Goal: Use online tool/utility: Utilize a website feature to perform a specific function

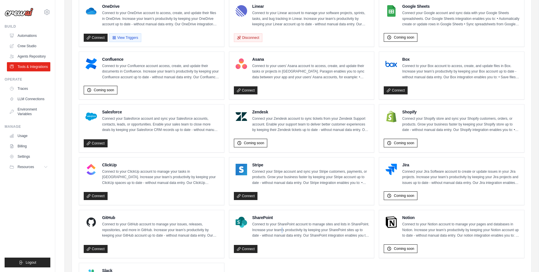
click at [280, 230] on p "Connect to your SharePoint account to manage sites and lists in SharePoint. Inc…" at bounding box center [310, 229] width 117 height 17
click at [244, 224] on img at bounding box center [240, 221] width 11 height 11
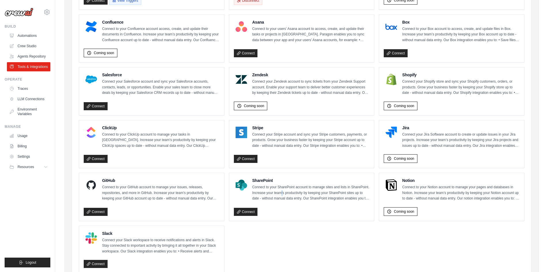
scroll to position [249, 0]
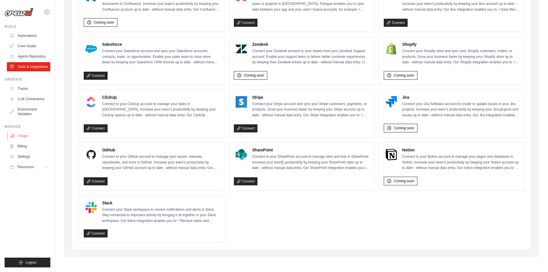
click at [30, 138] on link "Usage" at bounding box center [28, 135] width 43 height 9
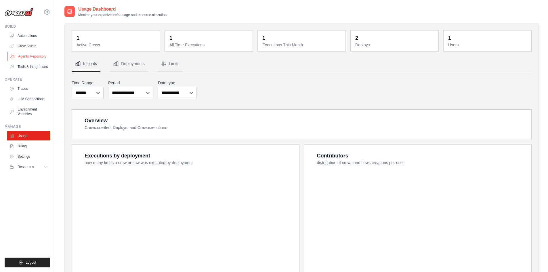
click at [38, 55] on link "Agents Repository" at bounding box center [28, 56] width 43 height 9
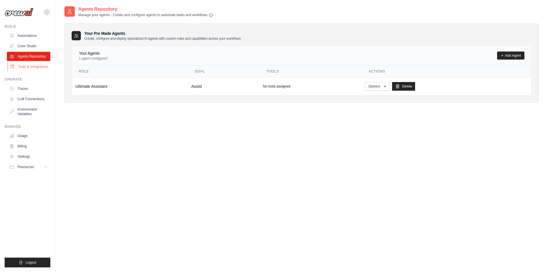
click at [37, 66] on link "Tools & Integrations" at bounding box center [28, 66] width 43 height 9
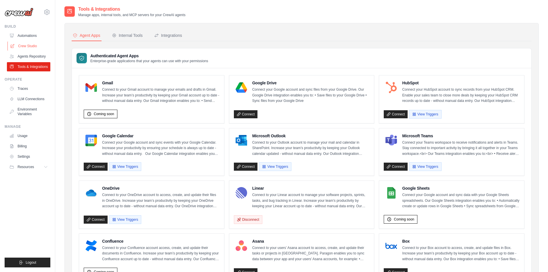
click at [40, 47] on link "Crew Studio" at bounding box center [28, 45] width 43 height 9
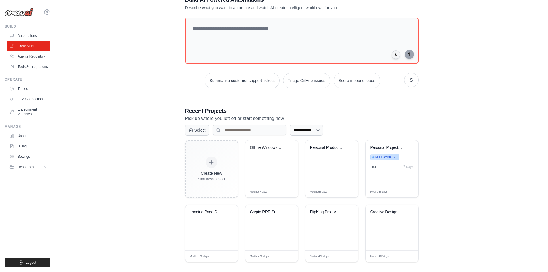
scroll to position [24, 0]
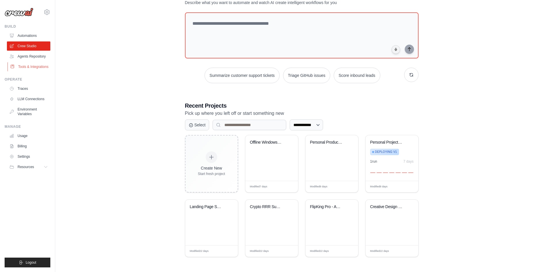
click at [27, 67] on link "Tools & Integrations" at bounding box center [28, 66] width 43 height 9
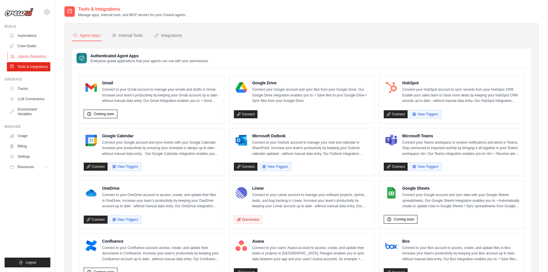
click at [29, 58] on link "Agents Repository" at bounding box center [28, 56] width 43 height 9
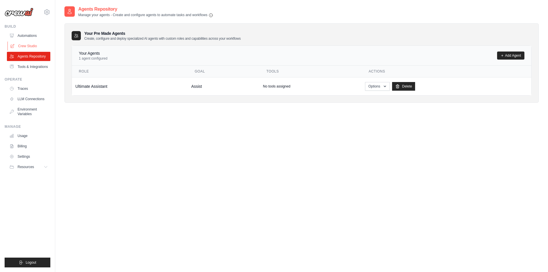
click at [29, 46] on link "Crew Studio" at bounding box center [28, 45] width 43 height 9
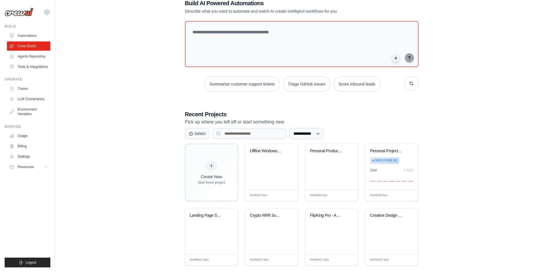
scroll to position [24, 0]
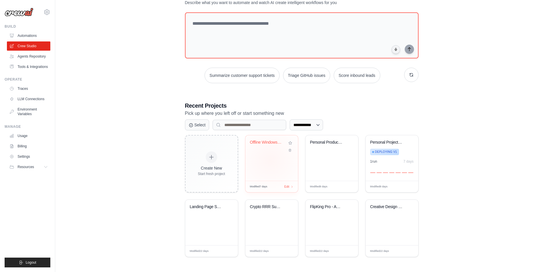
click at [270, 160] on div "Offline Windows DevOps & QA Assista..." at bounding box center [271, 157] width 53 height 45
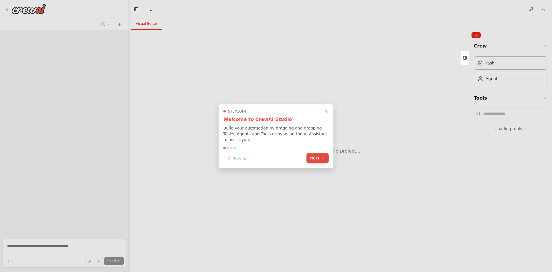
click at [309, 159] on button "Next" at bounding box center [317, 157] width 22 height 9
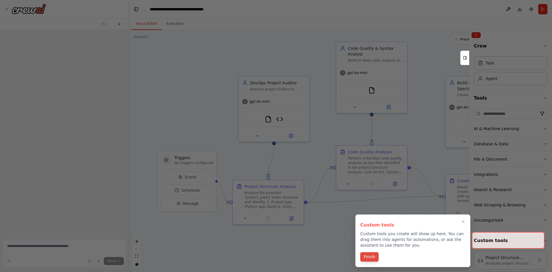
click at [373, 256] on button "Finish" at bounding box center [369, 256] width 18 height 9
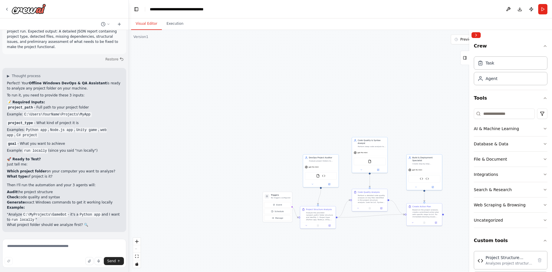
scroll to position [13129, 0]
click at [47, 245] on textarea at bounding box center [64, 253] width 124 height 29
type textarea "**********"
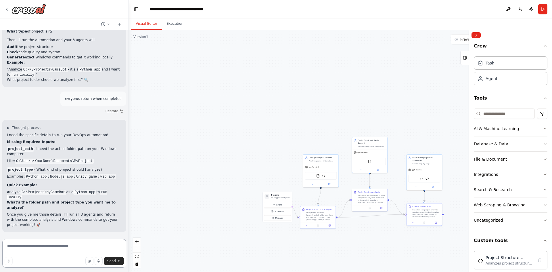
scroll to position [13269, 0]
type textarea "**********"
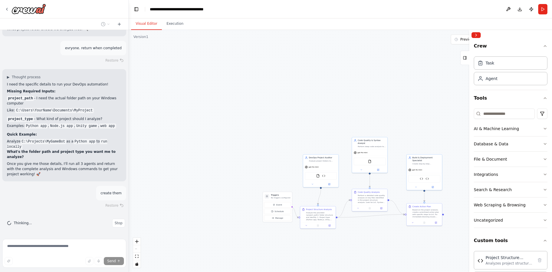
scroll to position [13320, 0]
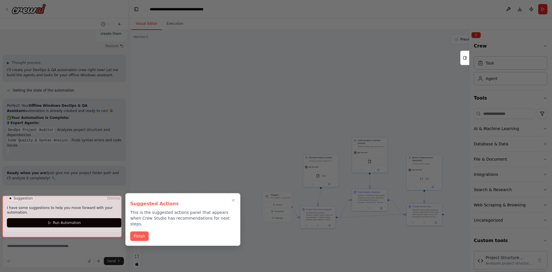
click at [71, 221] on div at bounding box center [62, 216] width 120 height 42
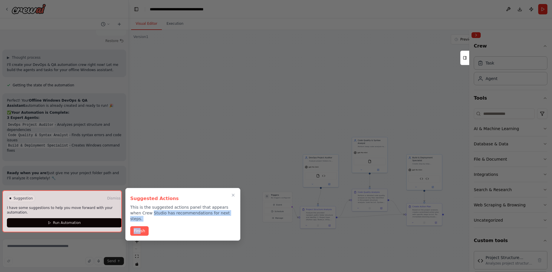
click at [141, 223] on div "Suggested Actions This is the suggested actions panel that appears when Crew St…" at bounding box center [182, 214] width 115 height 53
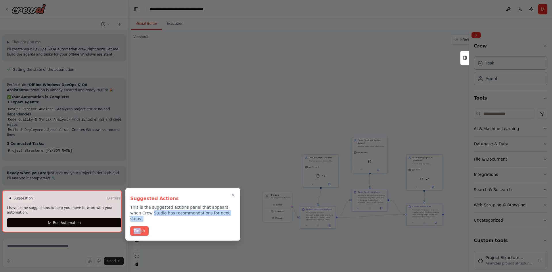
click at [141, 226] on button "Finish" at bounding box center [139, 230] width 18 height 9
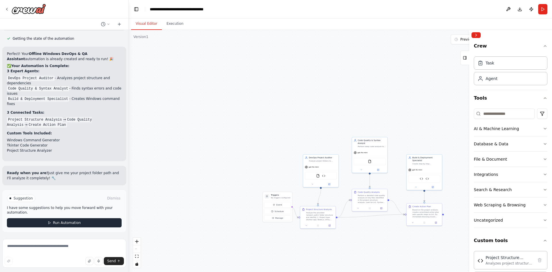
click at [99, 225] on button "Run Automation" at bounding box center [64, 222] width 115 height 9
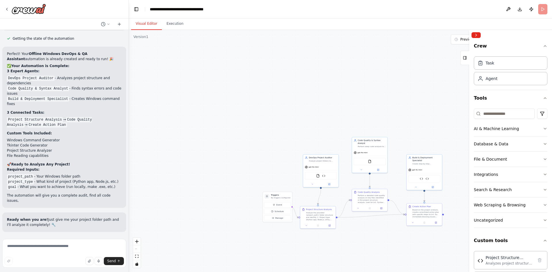
scroll to position [13531, 0]
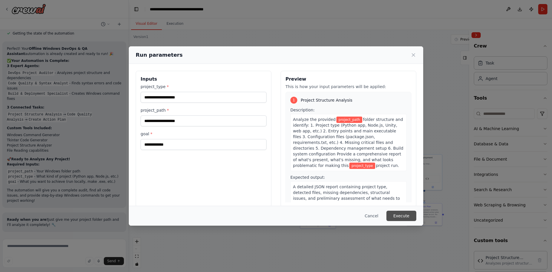
click at [406, 215] on button "Execute" at bounding box center [401, 215] width 30 height 10
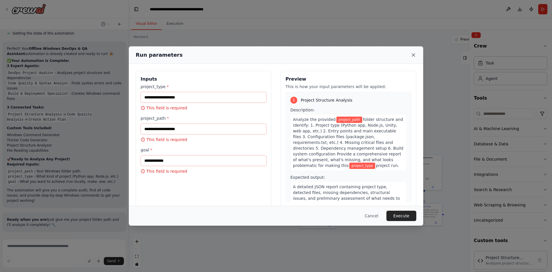
click at [412, 55] on icon at bounding box center [413, 55] width 6 height 6
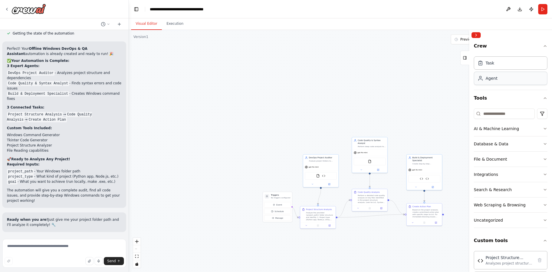
click at [497, 79] on div "Agent" at bounding box center [511, 78] width 74 height 13
click at [520, 9] on button "Download" at bounding box center [519, 9] width 9 height 10
